Goal: Transaction & Acquisition: Subscribe to service/newsletter

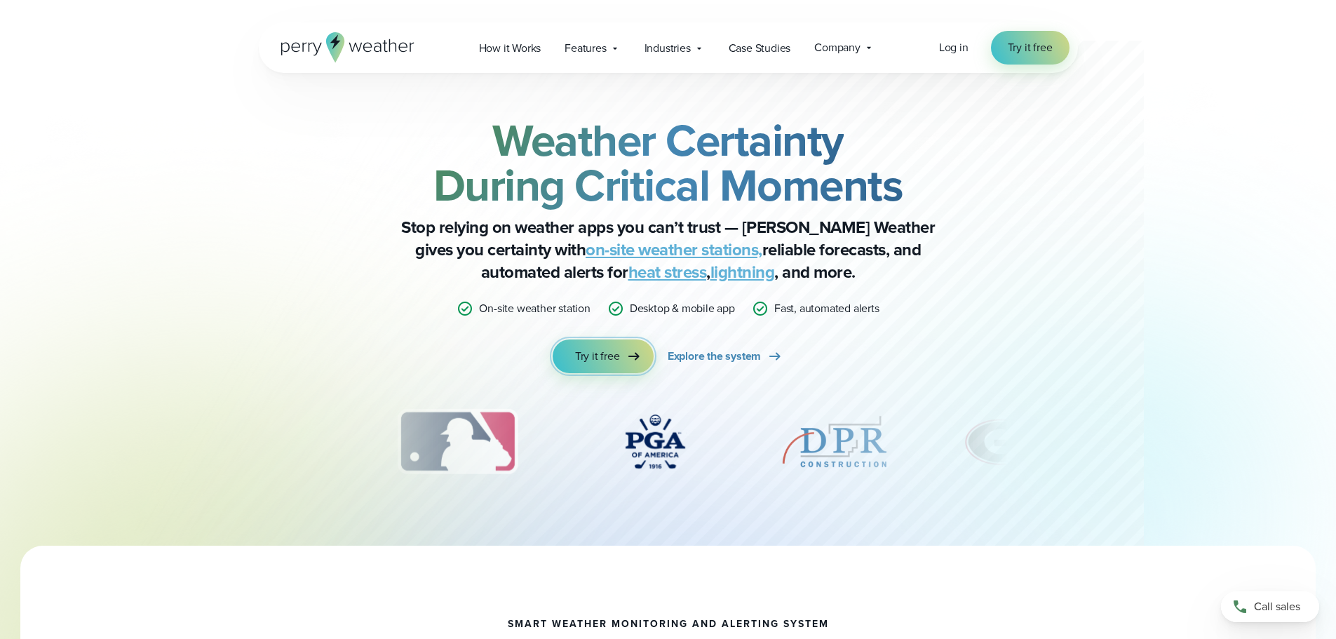
click at [618, 355] on span "Try it free" at bounding box center [597, 356] width 45 height 17
